Goal: Information Seeking & Learning: Find specific fact

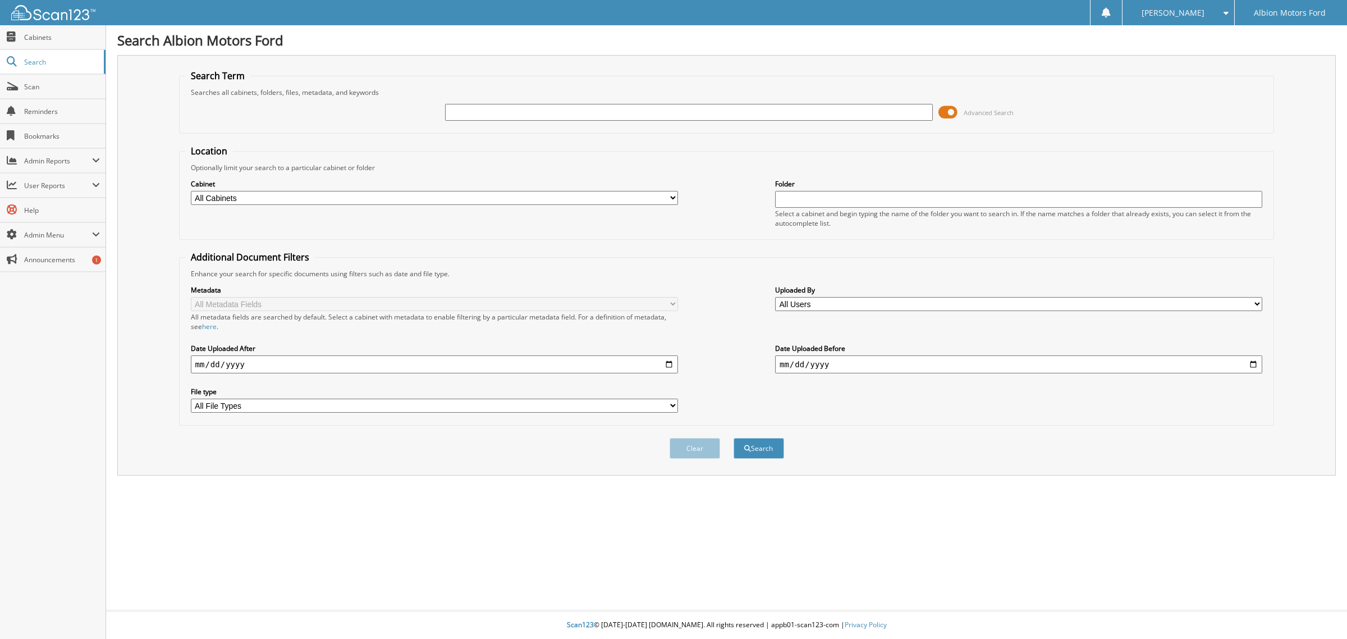
click at [528, 114] on input "text" at bounding box center [688, 112] width 487 height 17
type input "[PERSON_NAME]"
click at [734, 438] on button "Search" at bounding box center [759, 448] width 51 height 21
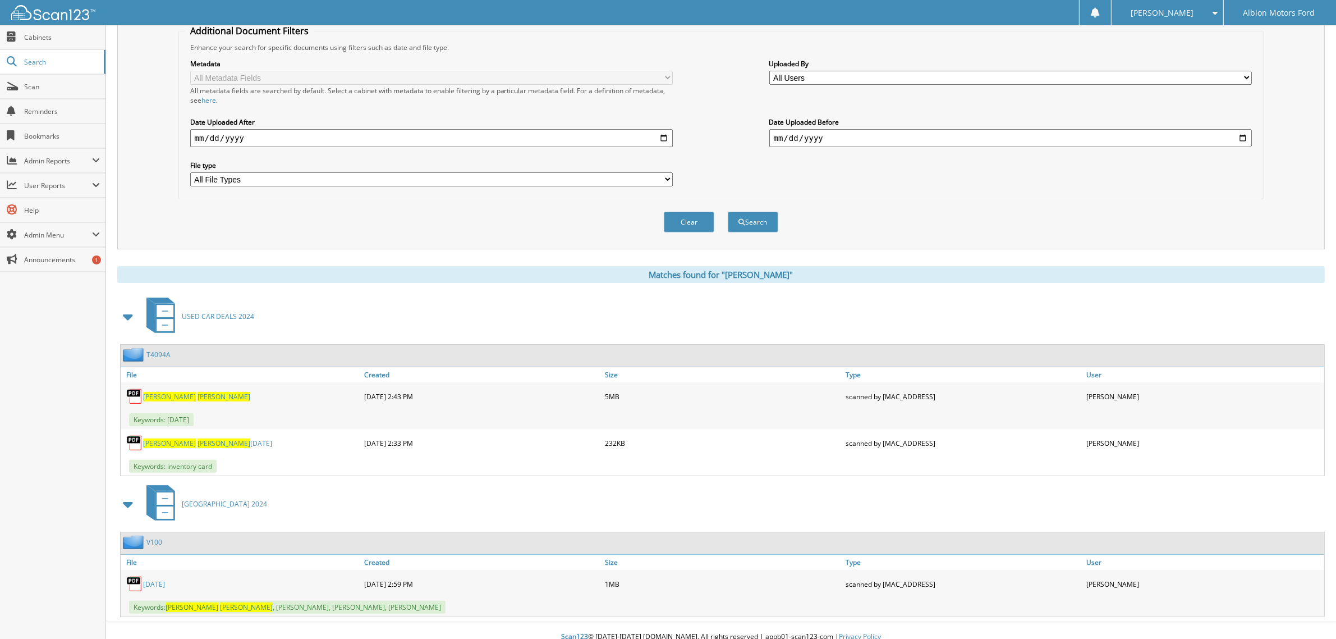
scroll to position [227, 0]
click at [198, 391] on span "[PERSON_NAME]" at bounding box center [224, 396] width 53 height 10
click at [198, 437] on span "[PERSON_NAME]" at bounding box center [224, 442] width 53 height 10
click at [184, 601] on span "[PERSON_NAME]" at bounding box center [192, 606] width 53 height 10
click at [134, 574] on img at bounding box center [134, 582] width 17 height 17
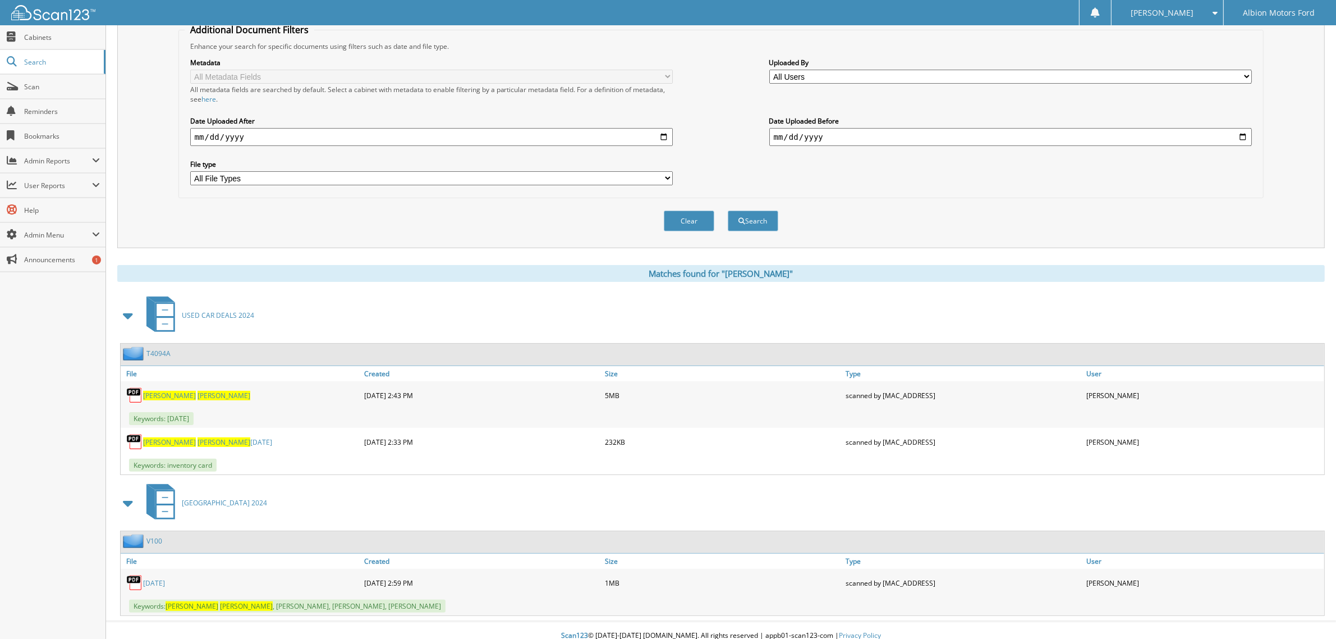
click at [134, 574] on img at bounding box center [134, 582] width 17 height 17
click at [160, 578] on link "[DATE]" at bounding box center [154, 583] width 22 height 10
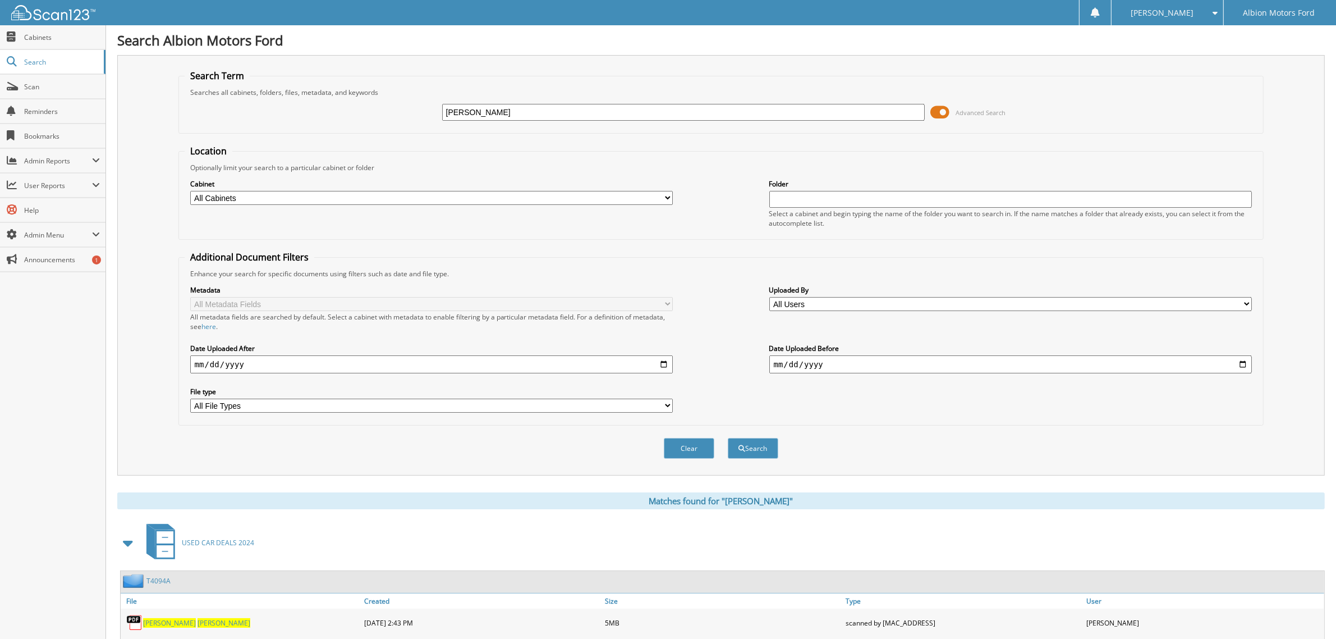
scroll to position [210, 0]
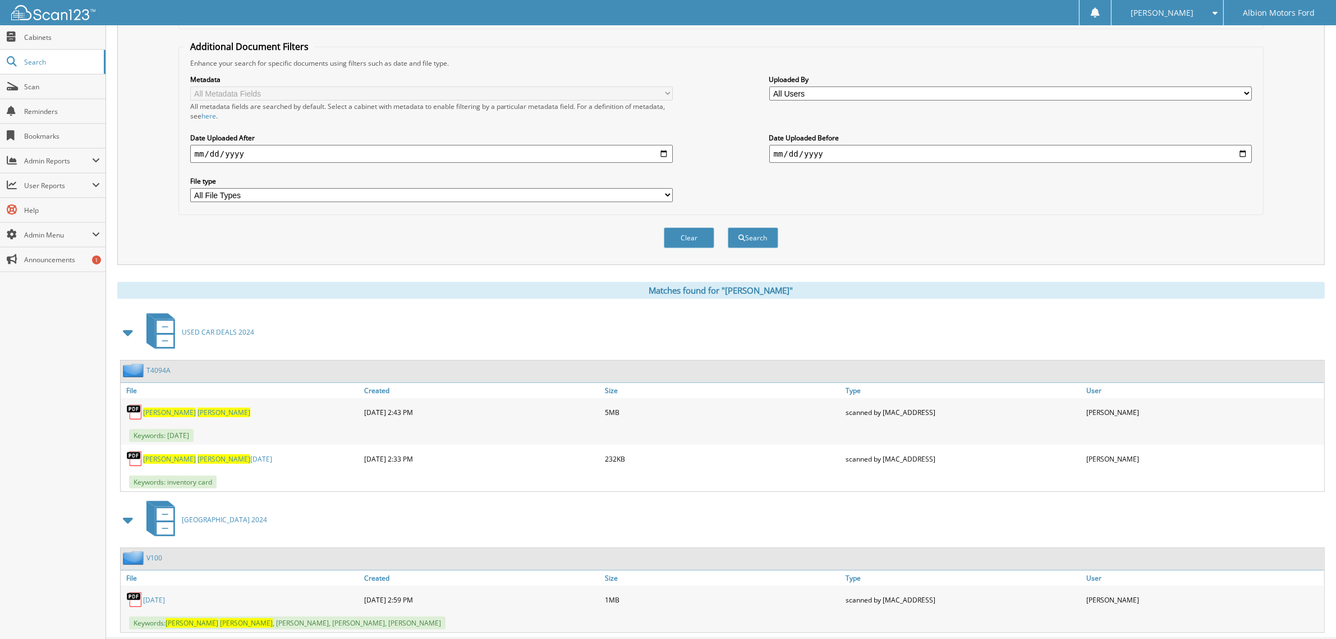
click at [162, 407] on span "[PERSON_NAME]" at bounding box center [169, 412] width 53 height 10
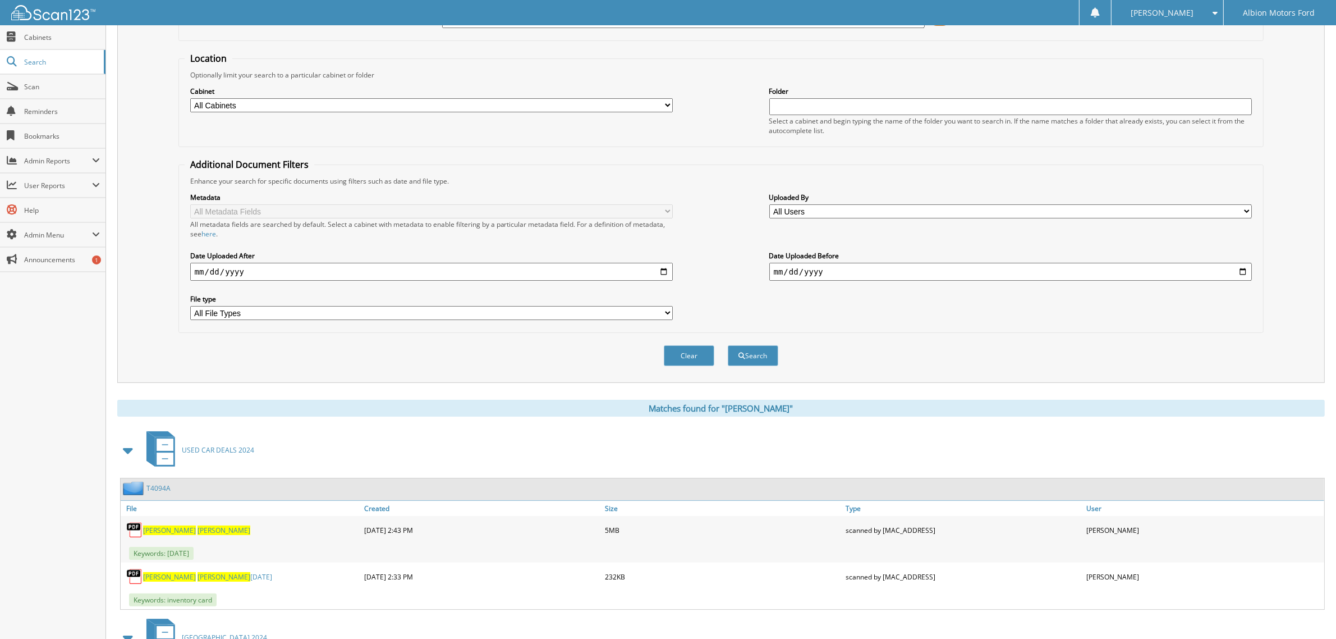
scroll to position [0, 0]
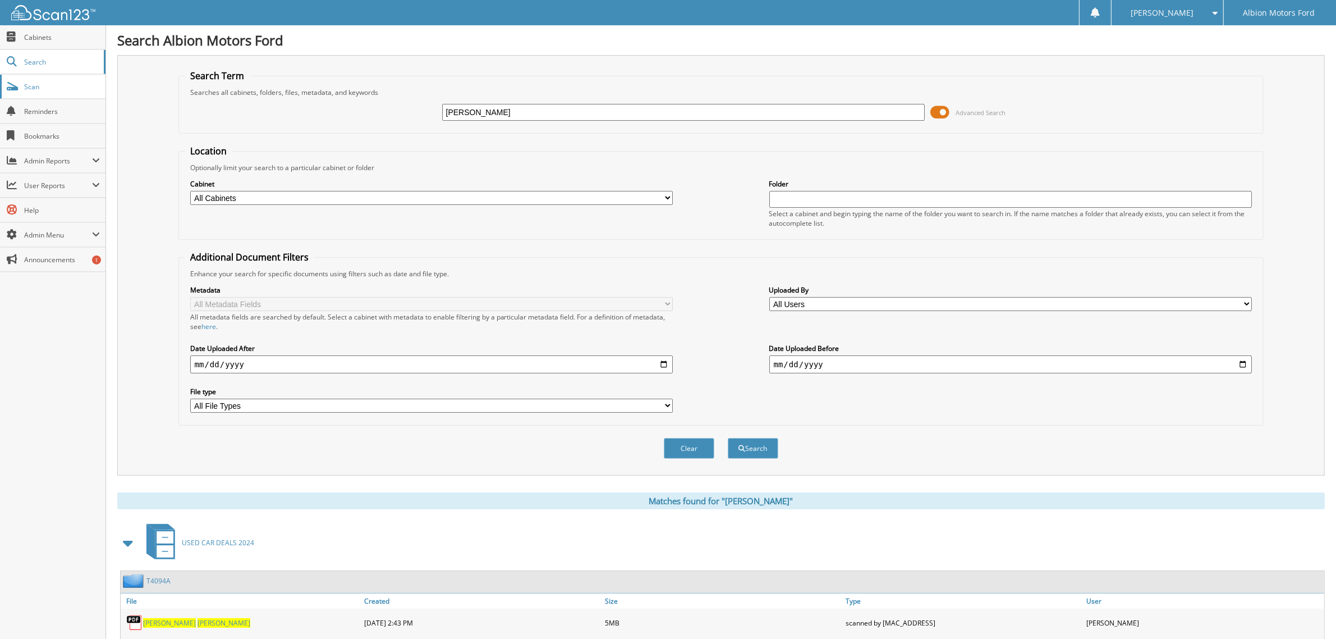
click at [29, 85] on span "Scan" at bounding box center [62, 87] width 76 height 10
